Goal: Information Seeking & Learning: Find contact information

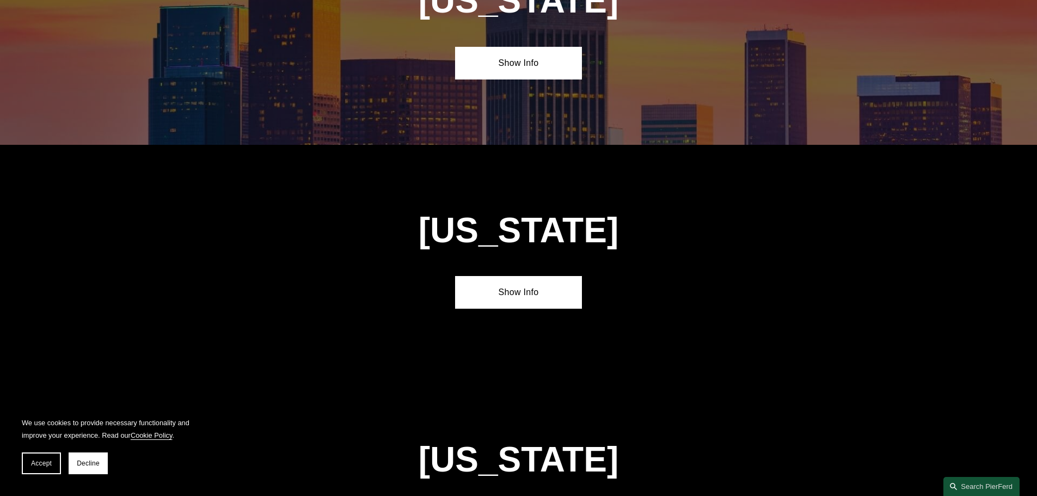
scroll to position [926, 0]
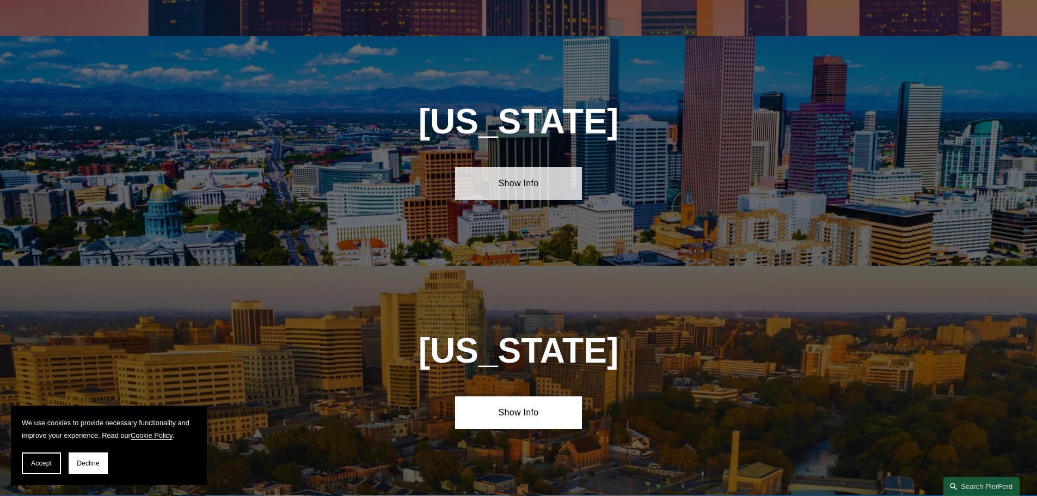
click at [527, 179] on link "Show Info" at bounding box center [518, 183] width 127 height 33
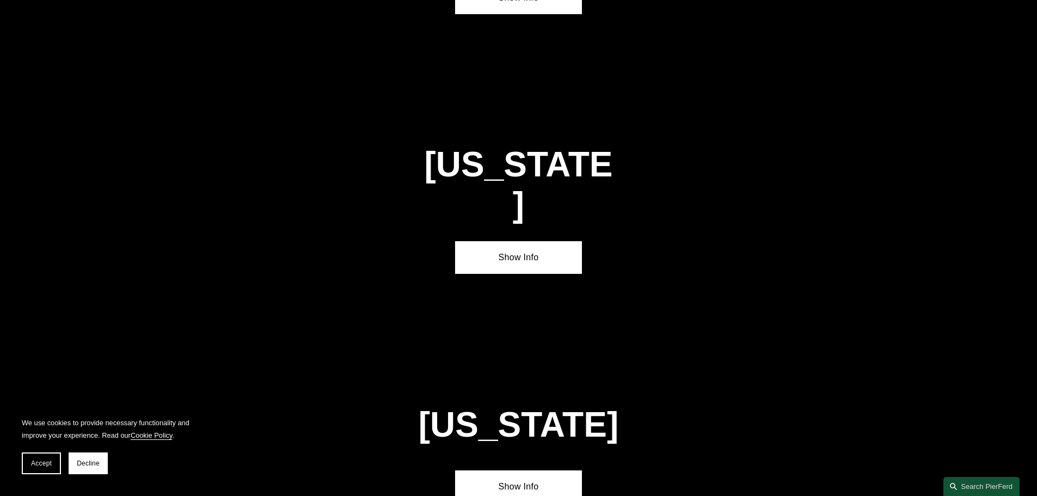
scroll to position [3703, 0]
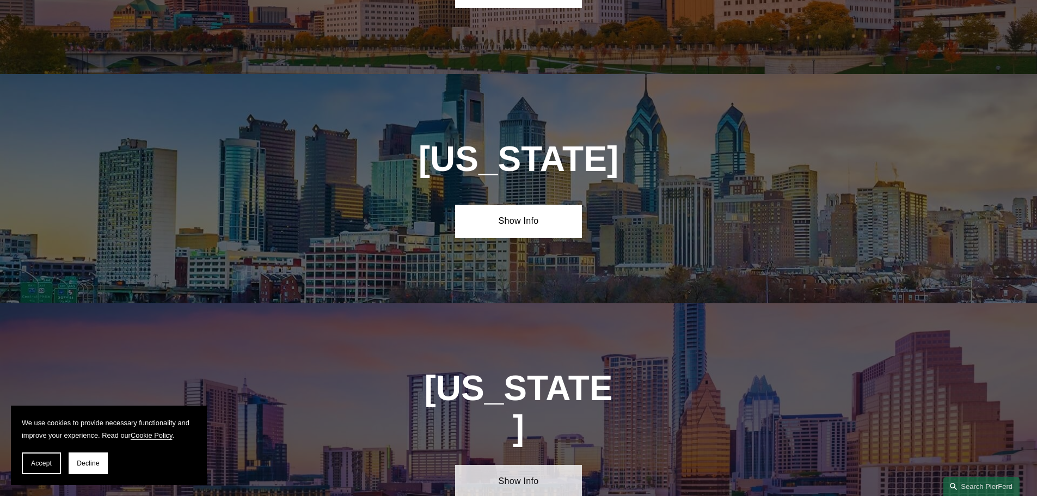
click at [507, 465] on link "Show Info" at bounding box center [518, 481] width 127 height 33
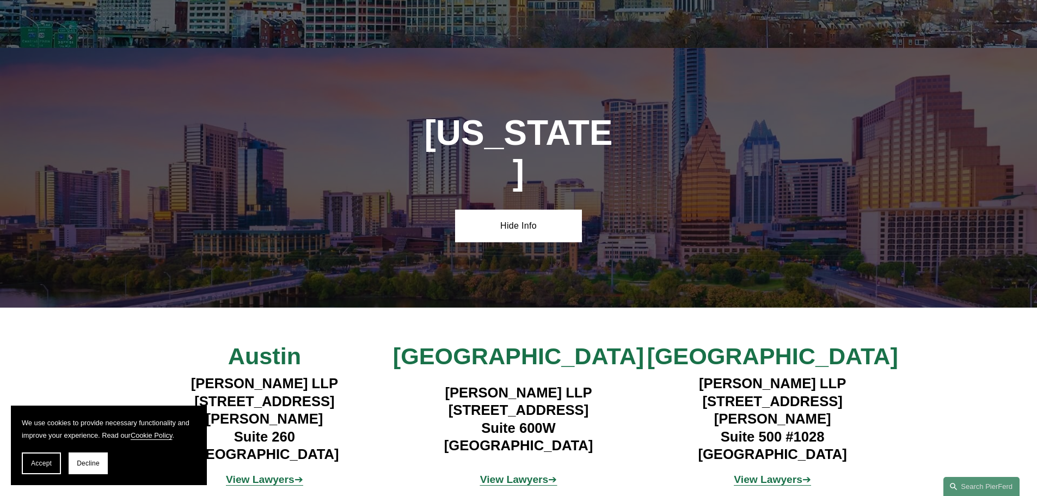
scroll to position [3975, 0]
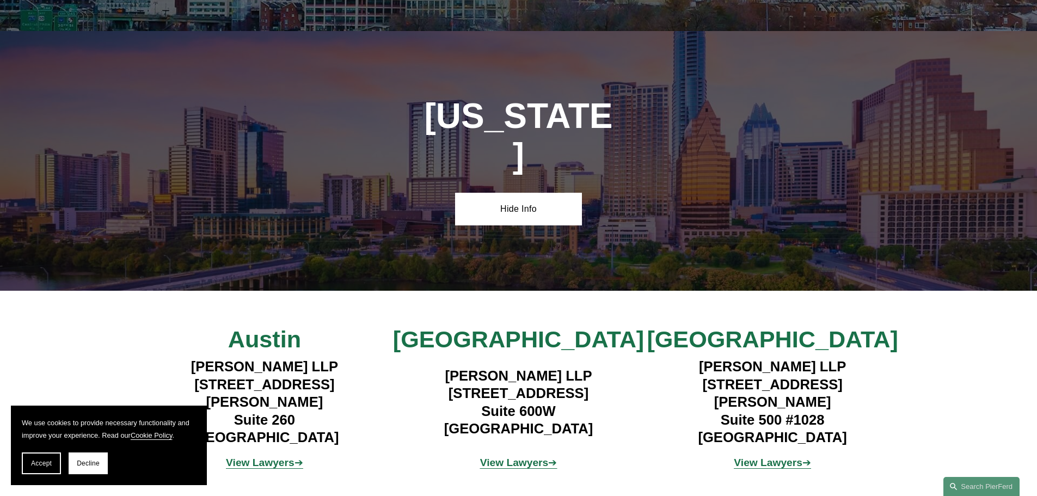
click at [515, 457] on strong "View Lawyers" at bounding box center [514, 462] width 69 height 11
click at [784, 457] on strong "View Lawyers" at bounding box center [768, 462] width 69 height 11
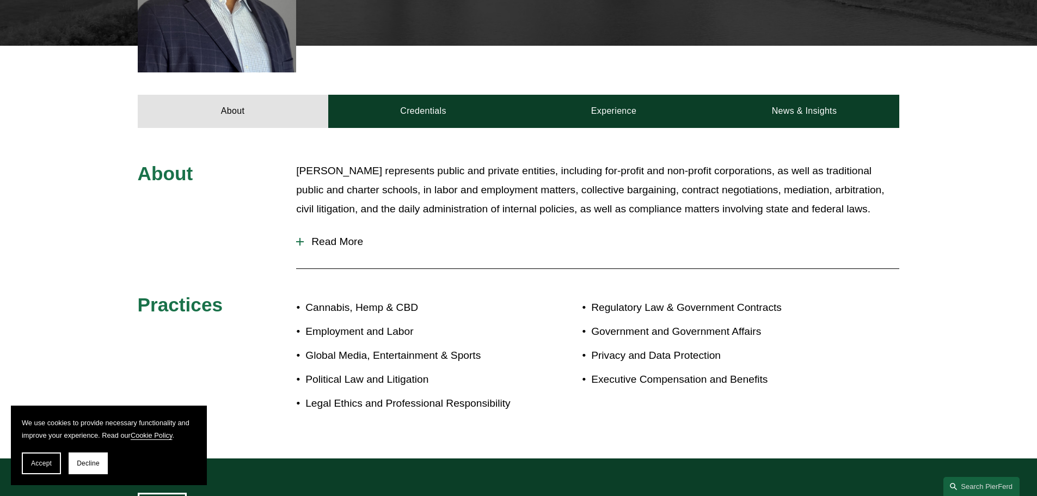
scroll to position [436, 0]
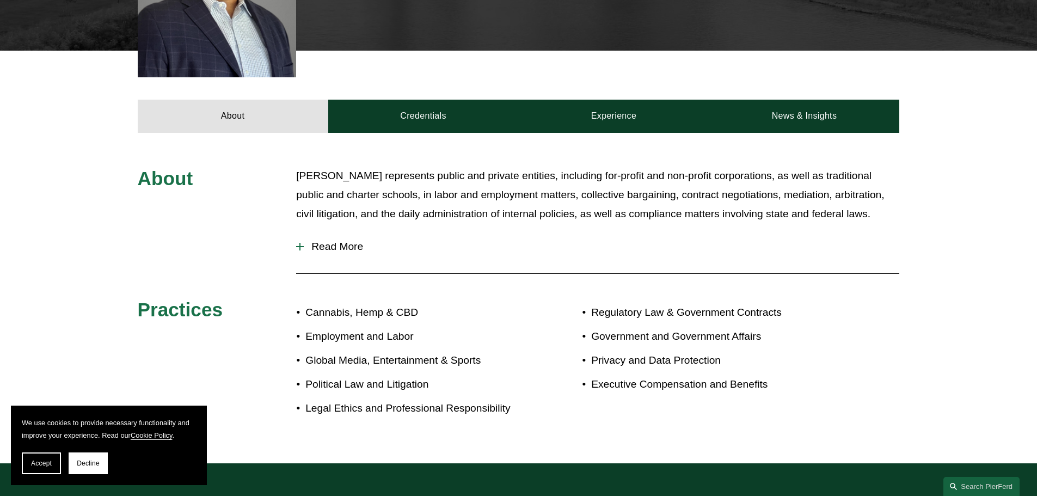
click at [327, 241] on span "Read More" at bounding box center [602, 247] width 596 height 12
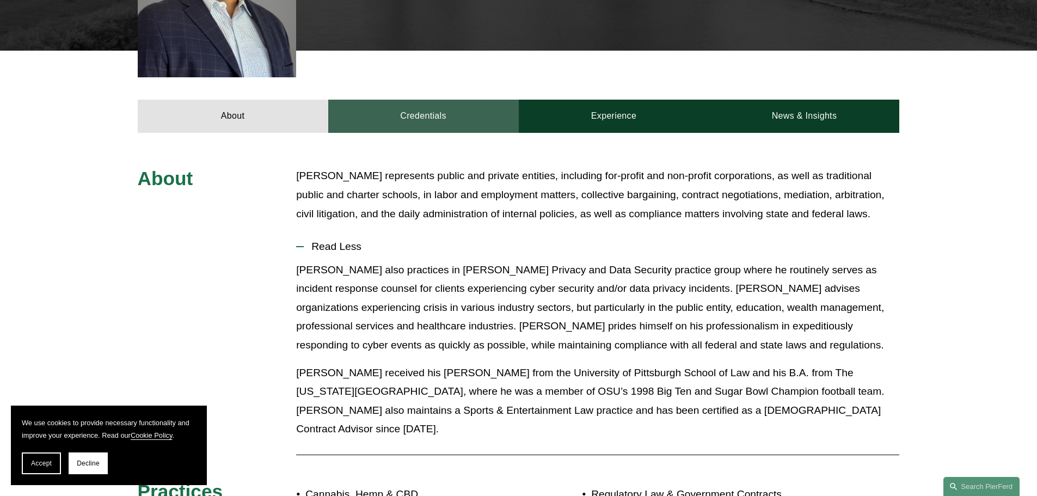
click at [435, 100] on link "Credentials" at bounding box center [423, 116] width 191 height 33
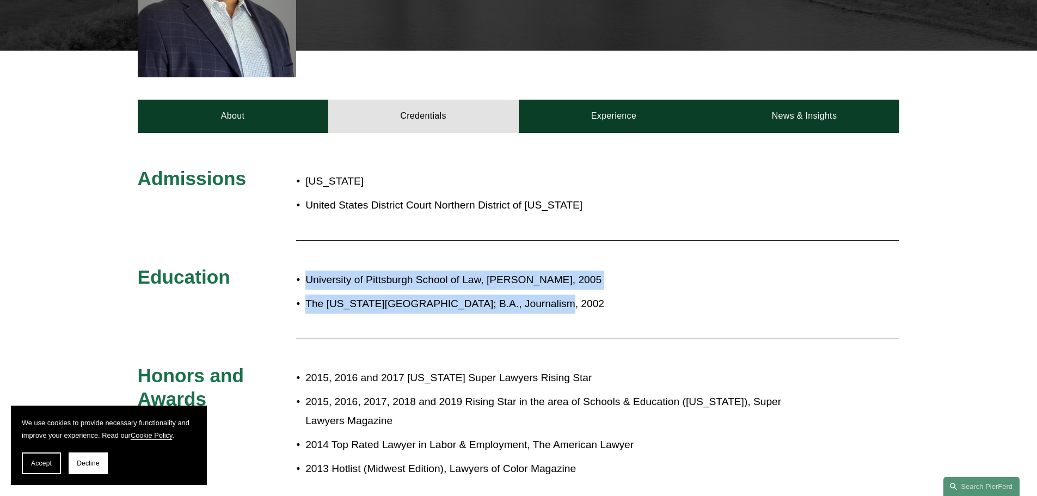
drag, startPoint x: 303, startPoint y: 259, endPoint x: 579, endPoint y: 289, distance: 277.7
click at [579, 289] on ul "University of Pittsburgh School of Law, J.D., 2005 The Ohio State University; B…" at bounding box center [550, 292] width 508 height 43
click at [581, 295] on p "The Ohio State University; B.A., Journalism, 2002" at bounding box center [555, 304] width 499 height 19
drag, startPoint x: 588, startPoint y: 283, endPoint x: 282, endPoint y: 255, distance: 307.8
click at [282, 255] on div "Admissions Ohio United States District Court Northern District of Ohio Educatio…" at bounding box center [518, 363] width 1037 height 393
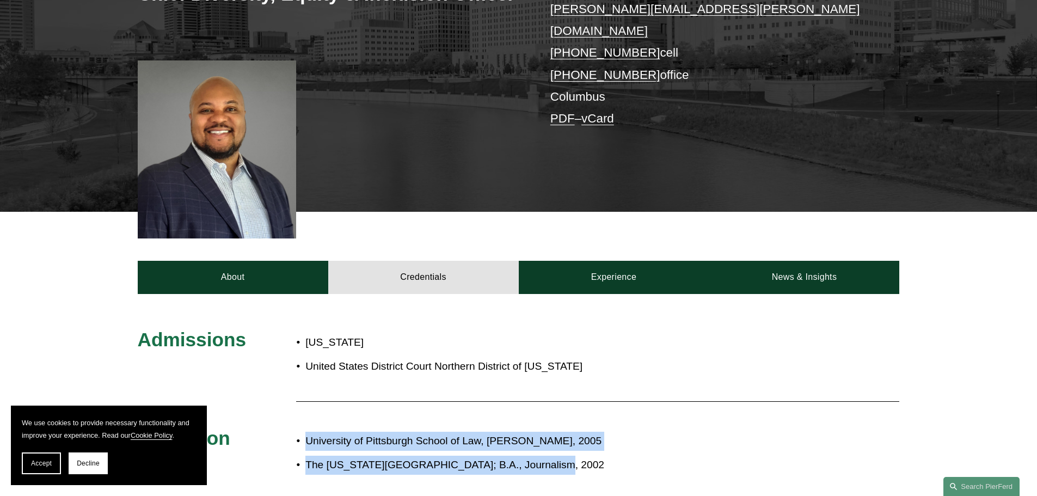
scroll to position [272, 0]
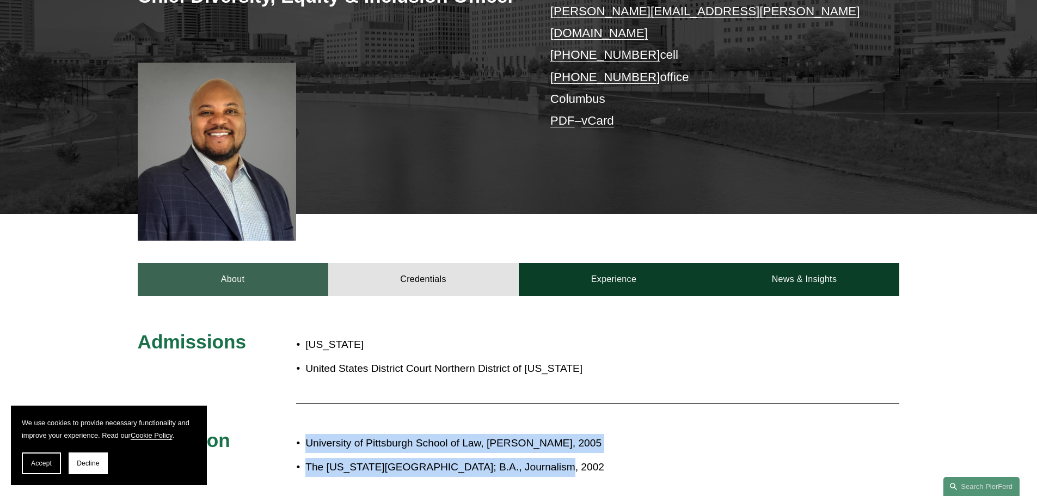
click at [229, 266] on link "About" at bounding box center [233, 279] width 191 height 33
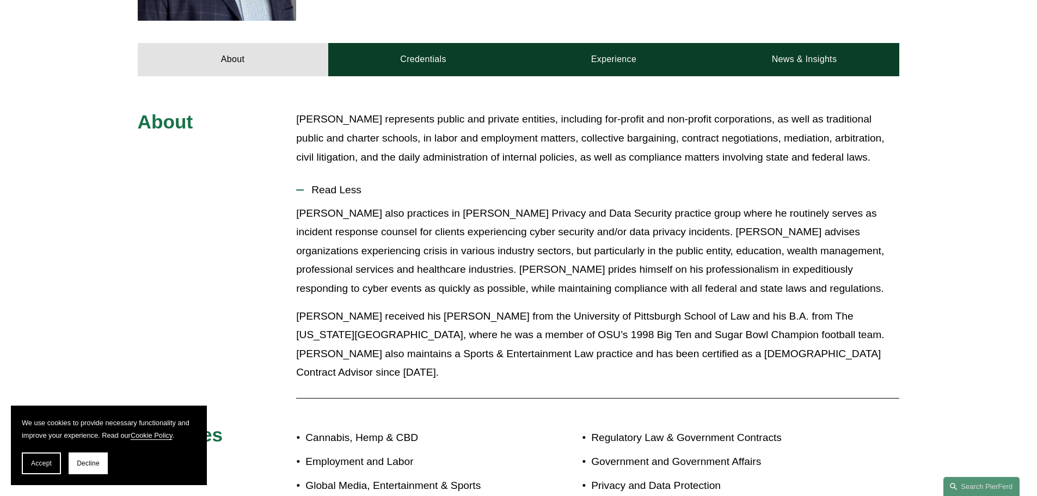
scroll to position [545, 0]
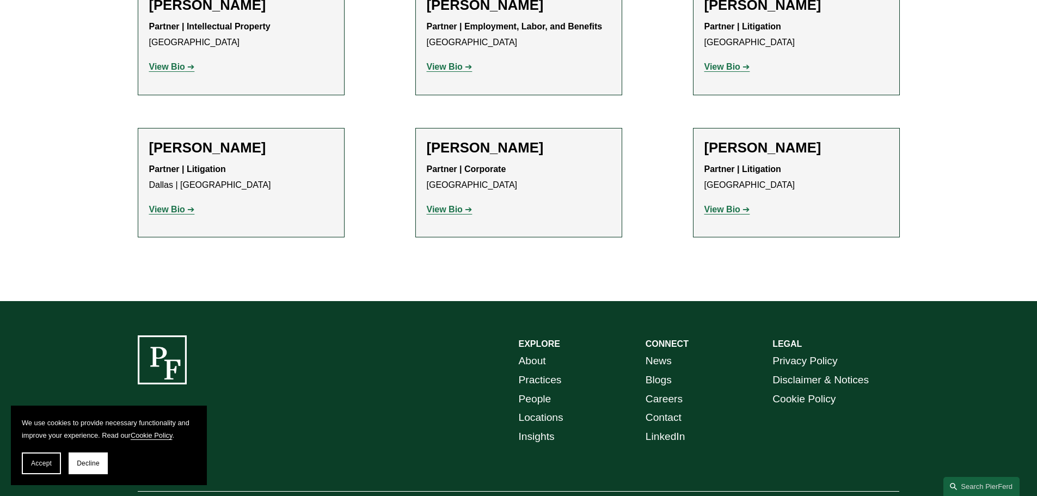
scroll to position [504, 0]
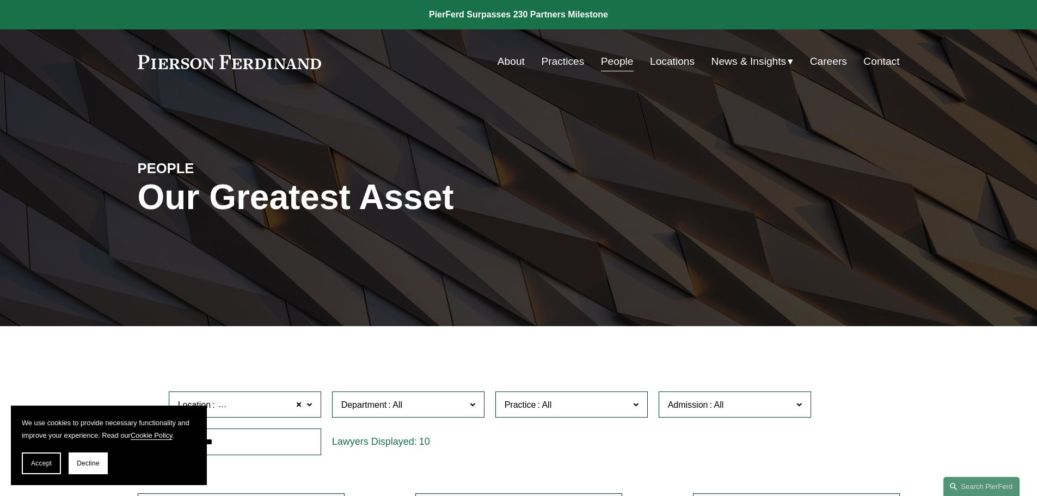
click at [505, 61] on link "About" at bounding box center [511, 61] width 27 height 21
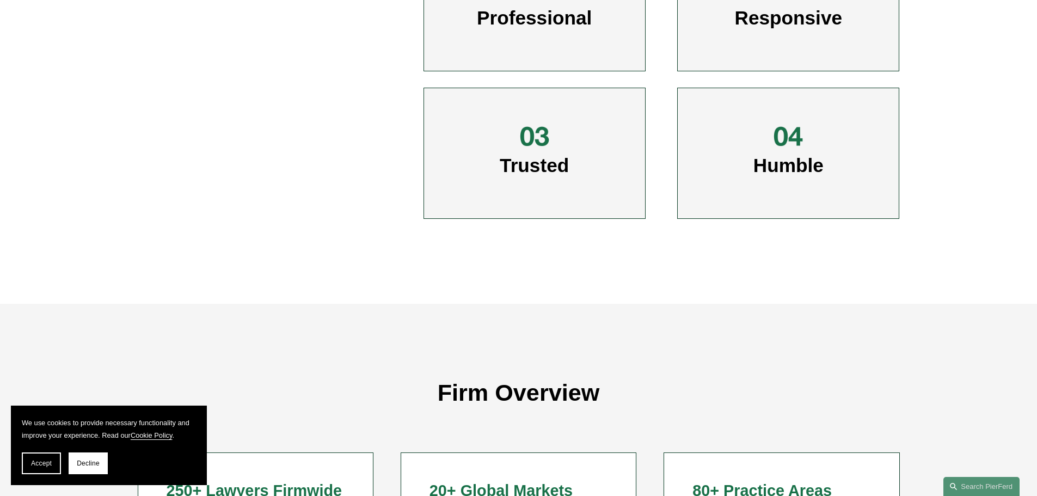
scroll to position [926, 0]
